Goal: Transaction & Acquisition: Purchase product/service

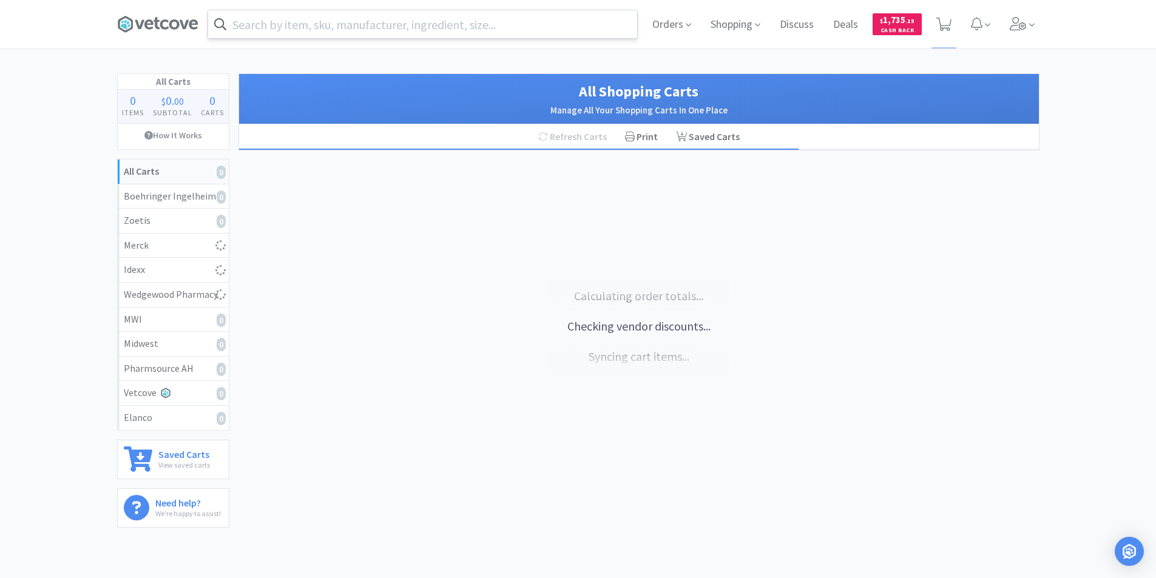
click at [334, 27] on input "text" at bounding box center [422, 24] width 429 height 28
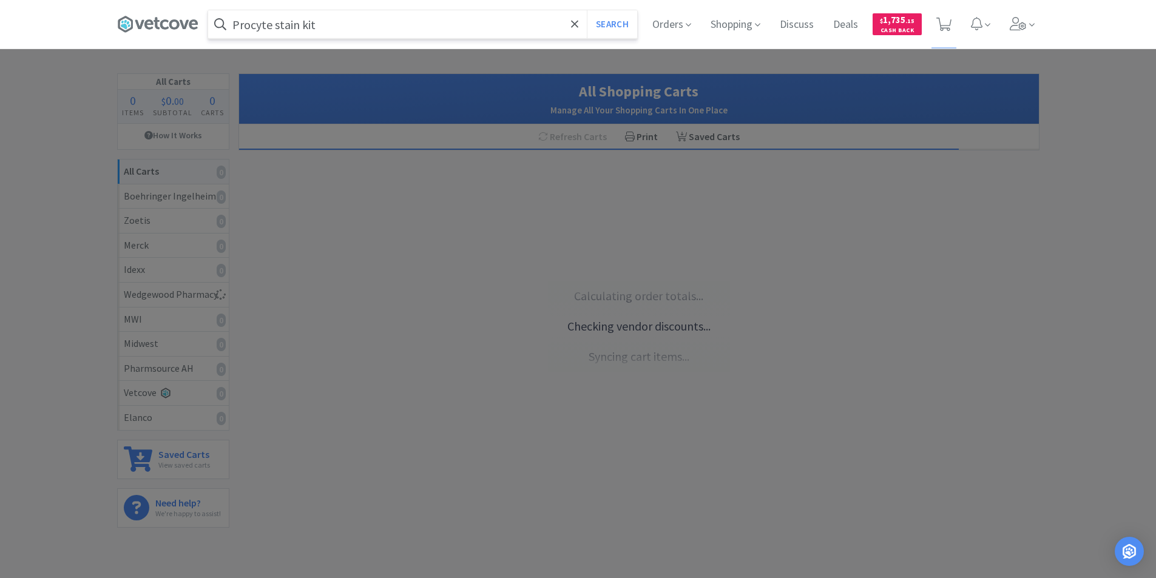
type input "Procyte stain kit"
click at [587, 10] on button "Search" at bounding box center [612, 24] width 50 height 28
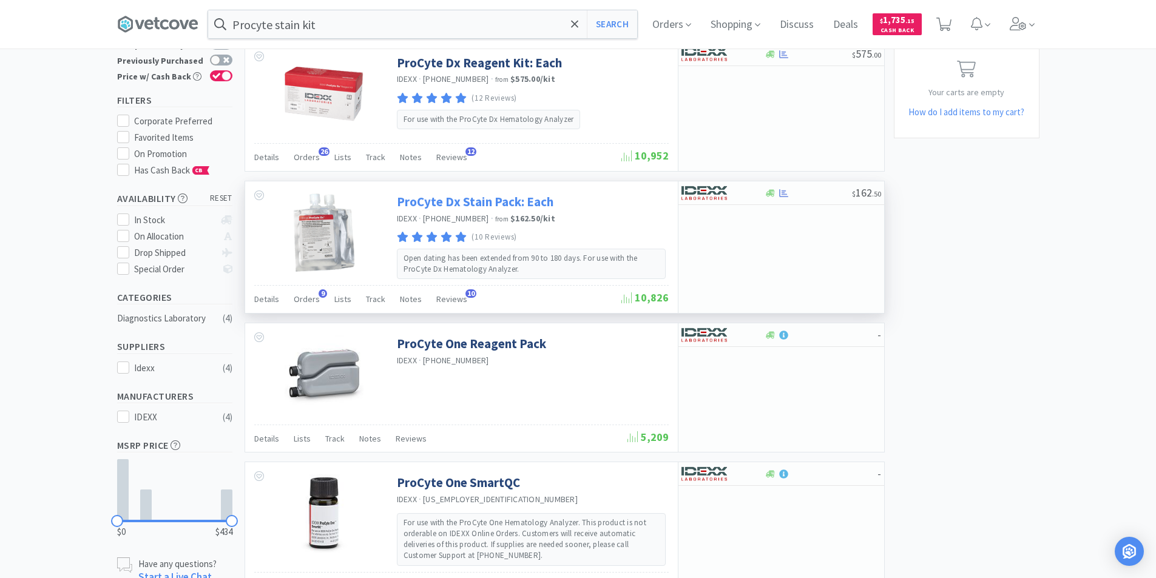
scroll to position [61, 0]
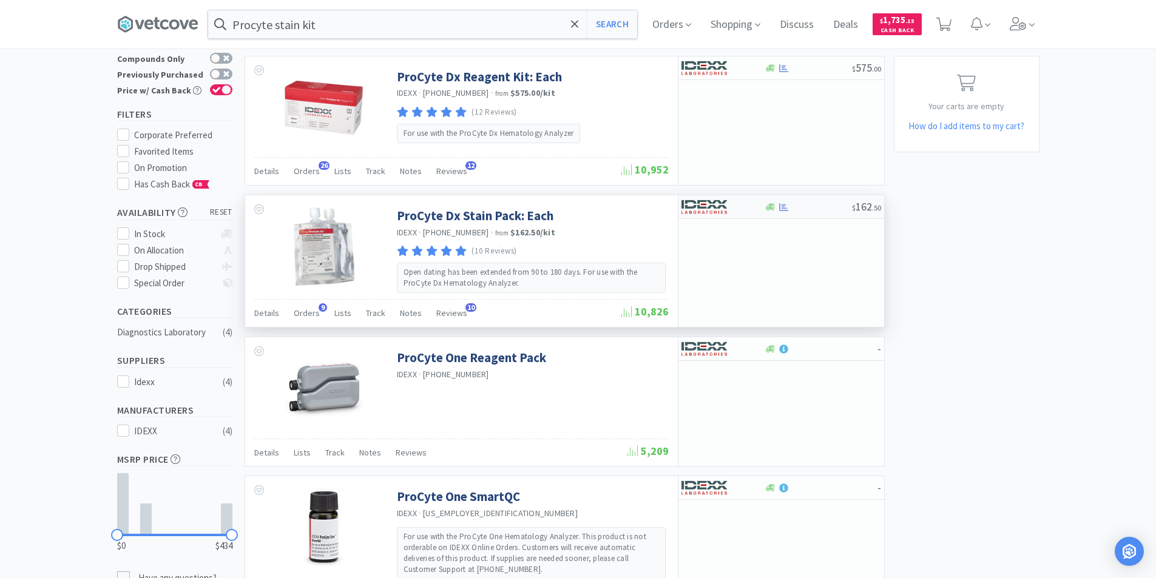
click at [815, 205] on div at bounding box center [807, 207] width 87 height 9
select select "1"
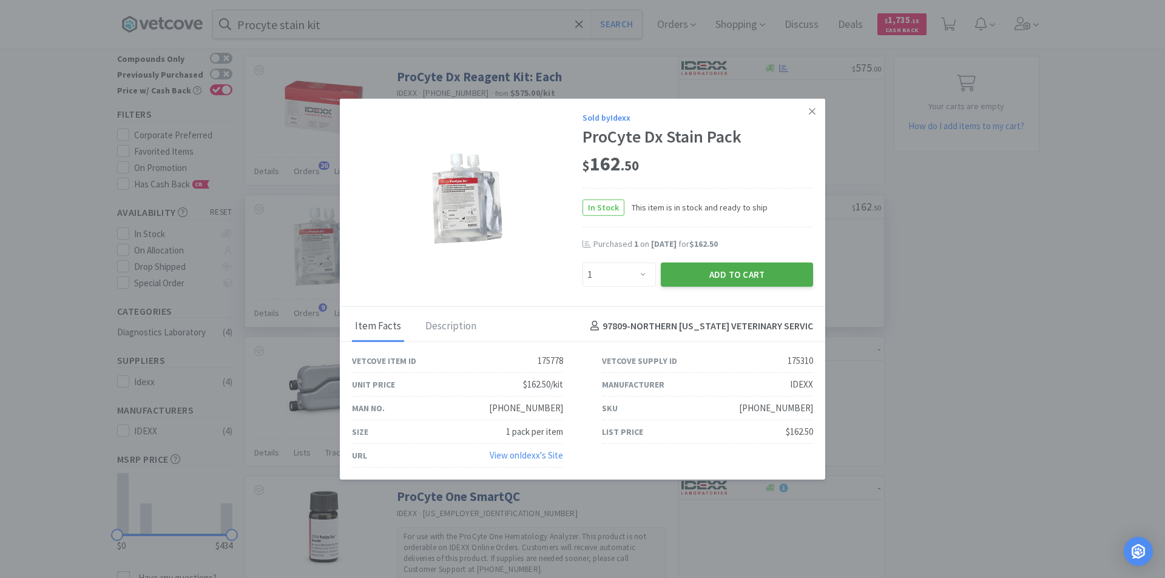
click at [739, 275] on button "Add to Cart" at bounding box center [737, 274] width 152 height 24
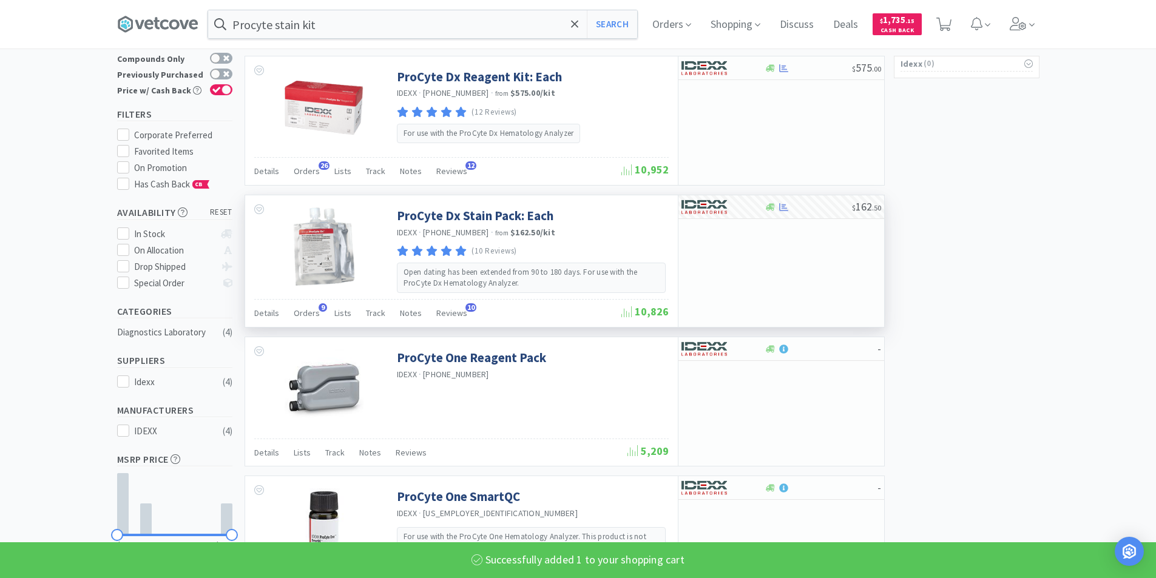
select select "1"
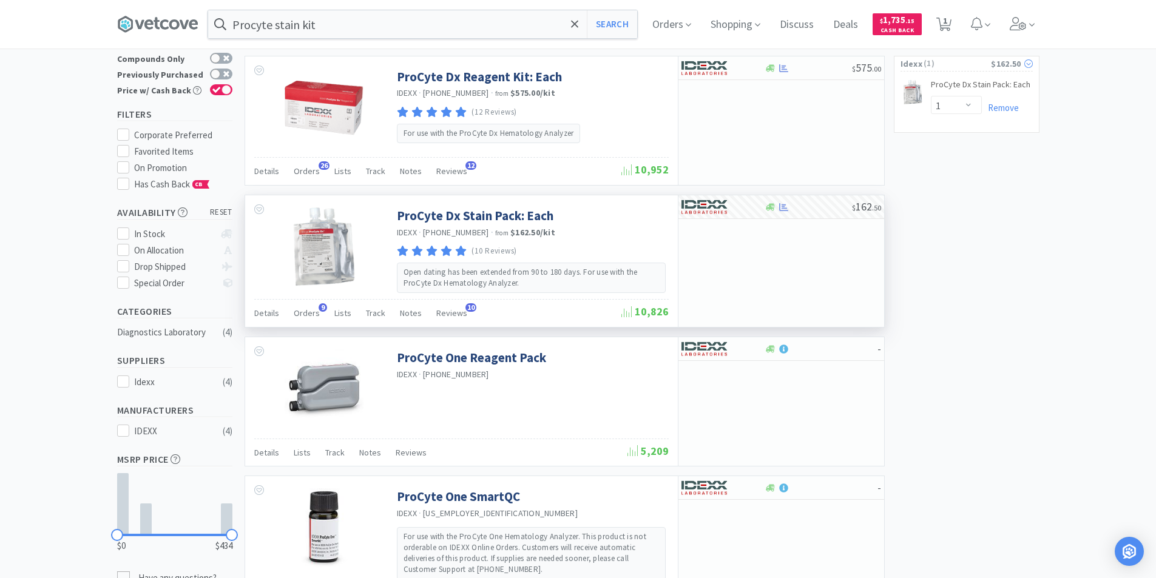
click at [957, 63] on span "( 1 )" at bounding box center [956, 64] width 69 height 12
click at [947, 24] on span "1" at bounding box center [945, 20] width 4 height 49
select select "1"
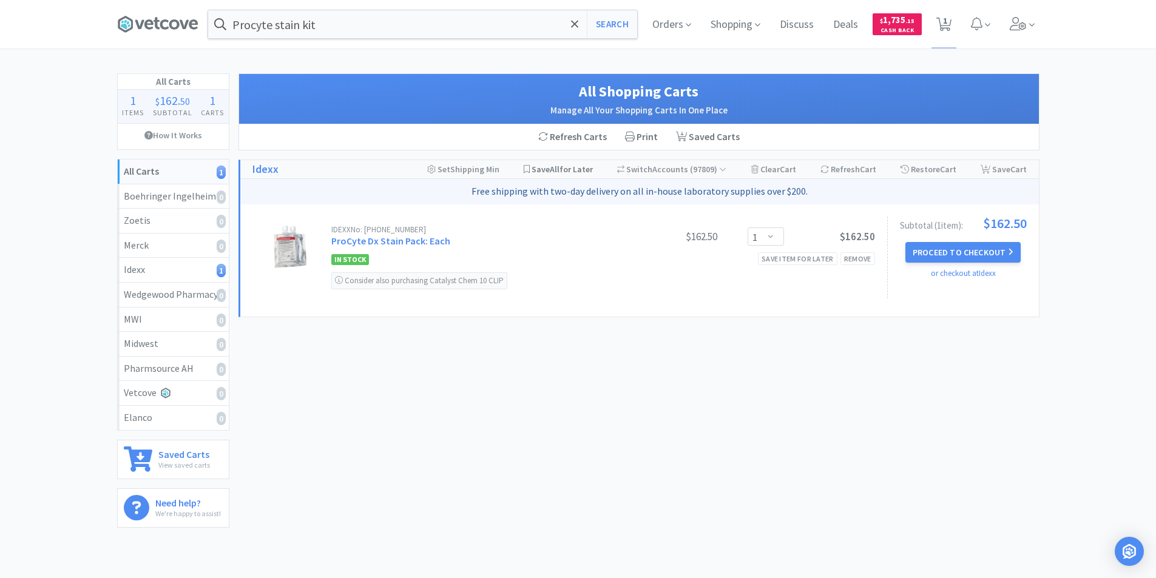
click at [576, 170] on span "Save All for Later" at bounding box center [561, 169] width 61 height 11
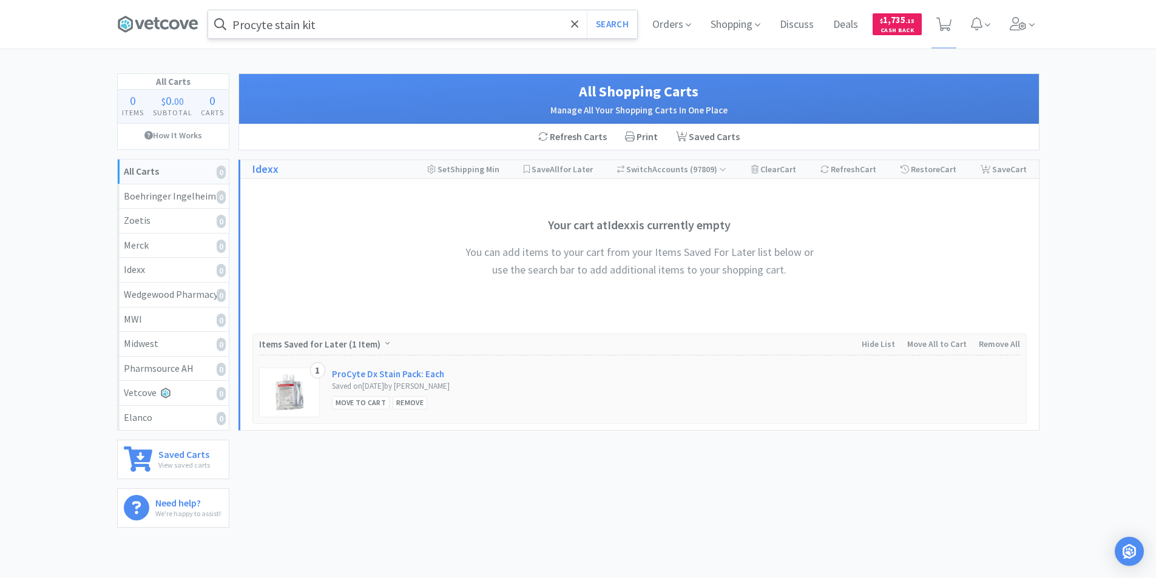
click at [349, 24] on input "Procyte stain kit" at bounding box center [422, 24] width 429 height 28
